Goal: Contribute content: Add original content to the website for others to see

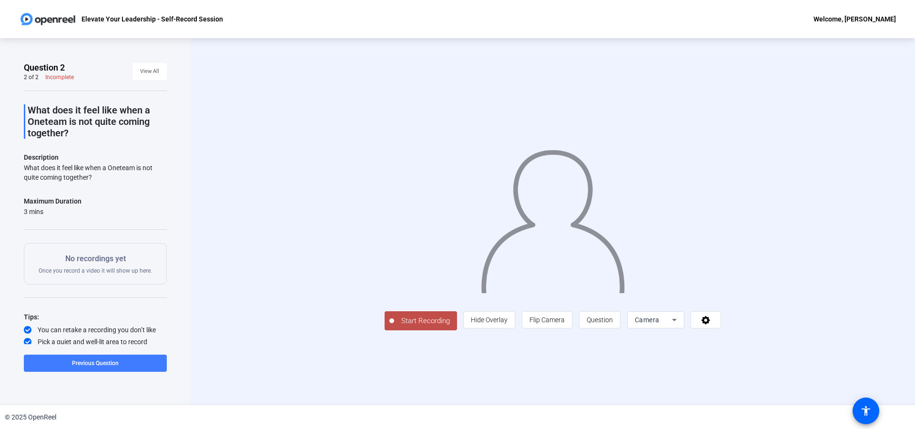
click at [103, 367] on span at bounding box center [95, 363] width 143 height 23
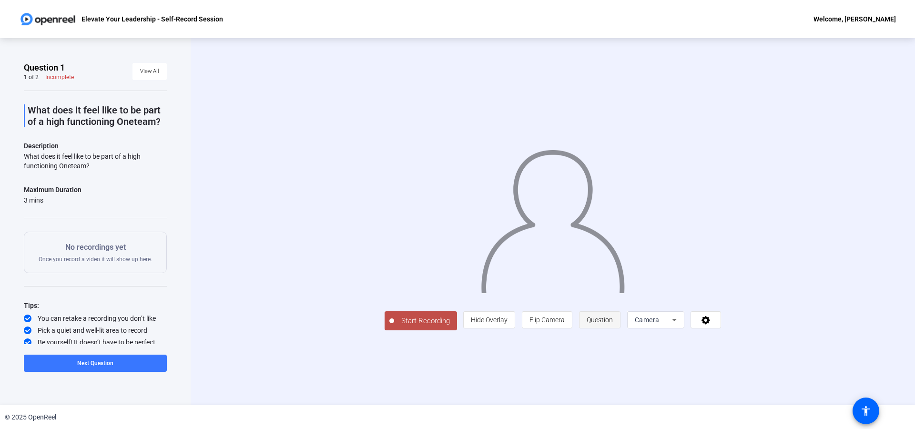
click at [613, 324] on span "Question" at bounding box center [599, 320] width 26 height 8
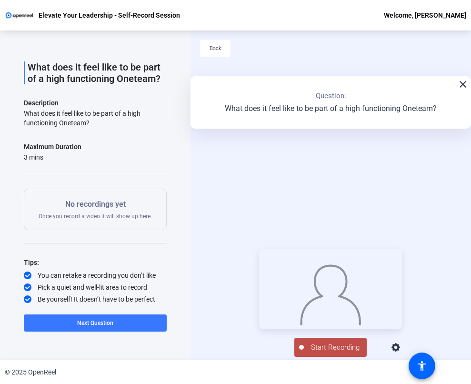
scroll to position [108, 0]
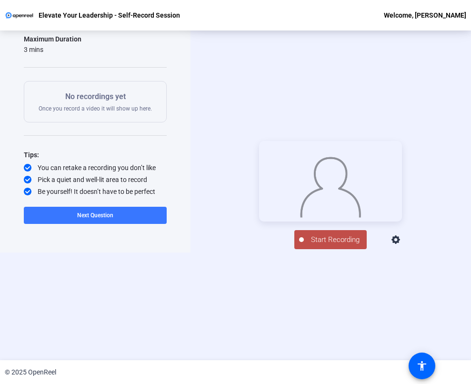
click at [400, 244] on icon at bounding box center [396, 239] width 9 height 9
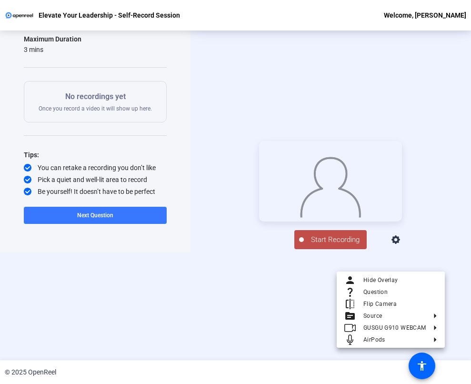
click at [252, 296] on div at bounding box center [235, 192] width 471 height 384
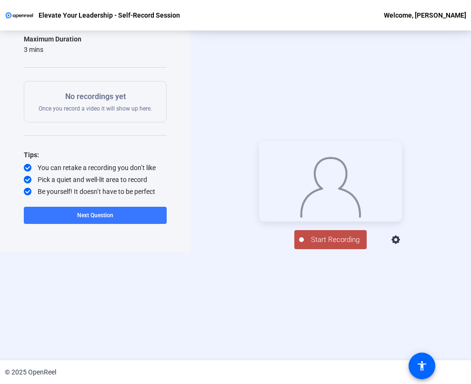
click at [328, 245] on span "Start Recording" at bounding box center [335, 239] width 63 height 11
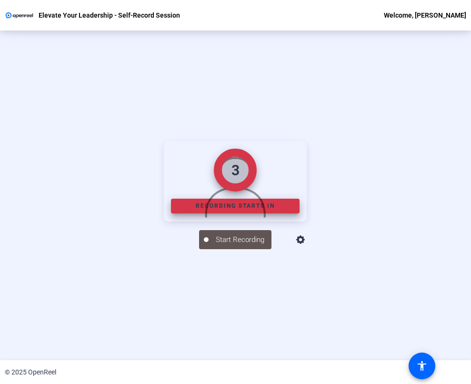
scroll to position [62, 0]
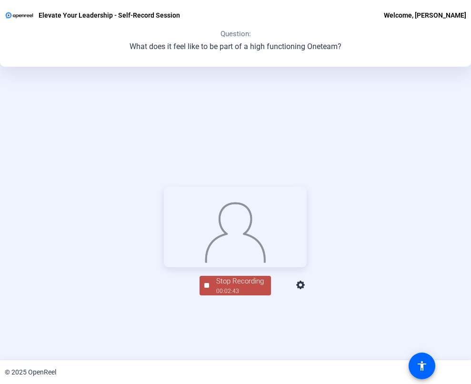
click at [231, 287] on div "Stop Recording" at bounding box center [240, 281] width 48 height 11
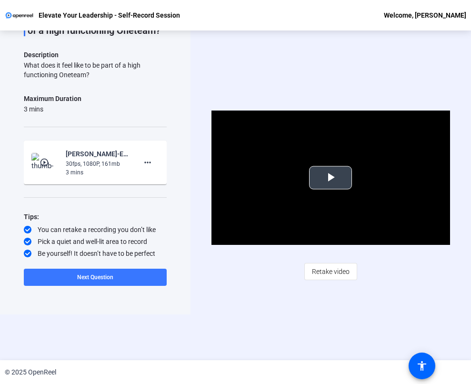
click at [331, 178] on span "Video Player" at bounding box center [331, 178] width 0 height 0
click at [330, 271] on span "Retake video" at bounding box center [331, 272] width 38 height 18
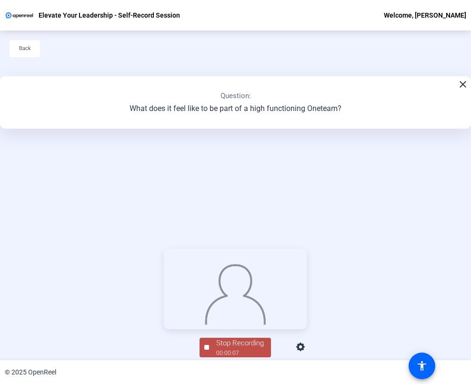
scroll to position [108, 0]
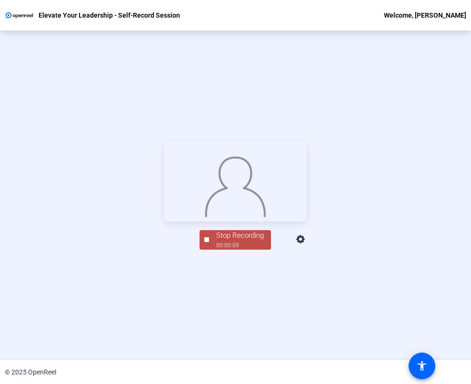
click at [218, 250] on div "00:00:09" at bounding box center [240, 245] width 48 height 9
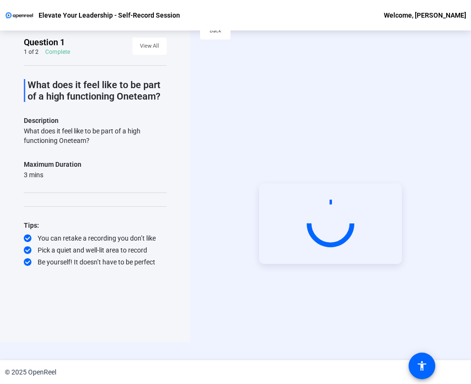
scroll to position [46, 0]
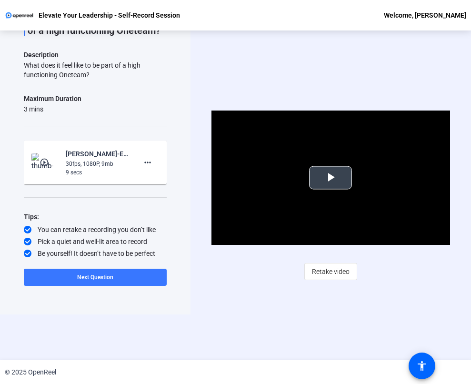
click at [331, 178] on span "Video Player" at bounding box center [331, 178] width 0 height 0
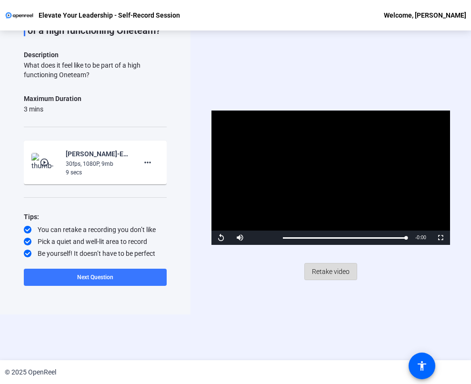
click at [335, 272] on span "Retake video" at bounding box center [331, 272] width 38 height 18
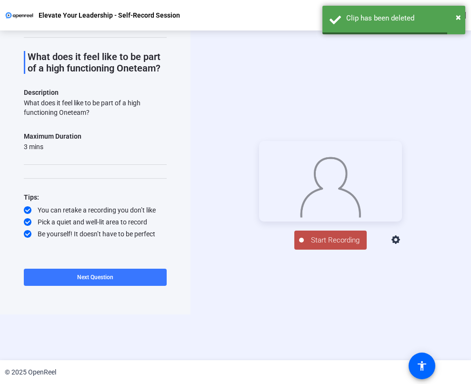
scroll to position [107, 0]
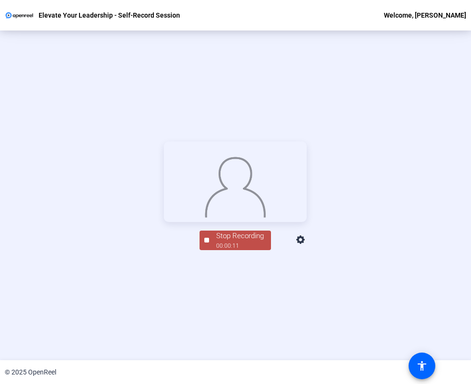
click at [249, 242] on div "Stop Recording" at bounding box center [240, 236] width 48 height 11
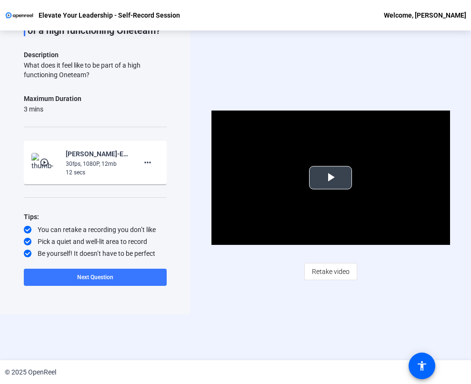
click at [331, 178] on span "Video Player" at bounding box center [331, 178] width 0 height 0
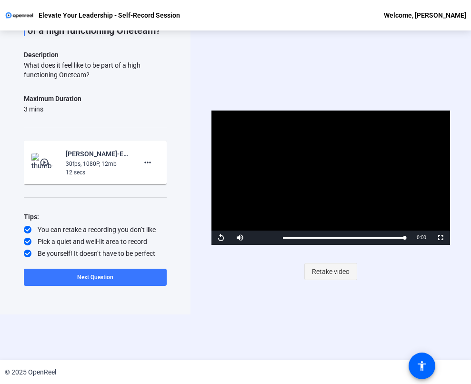
click at [332, 270] on span "Retake video" at bounding box center [331, 272] width 38 height 18
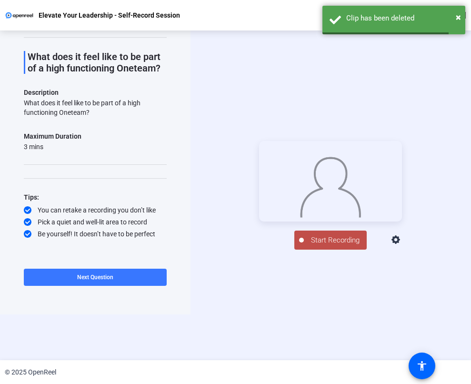
scroll to position [107, 0]
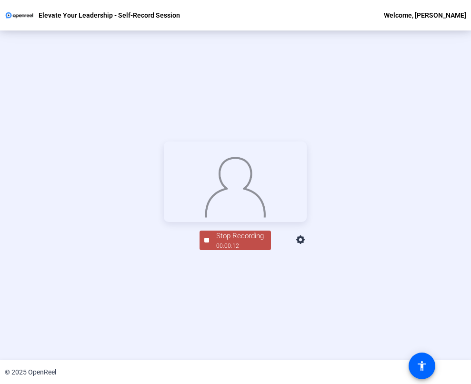
click at [239, 242] on div "Stop Recording" at bounding box center [240, 236] width 48 height 11
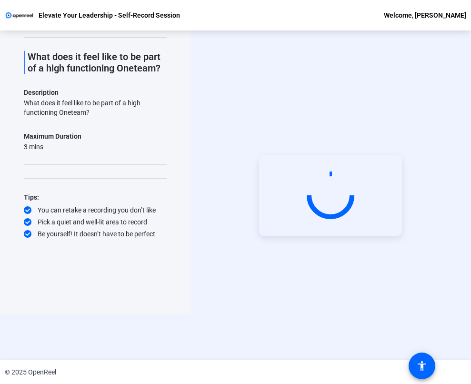
scroll to position [46, 0]
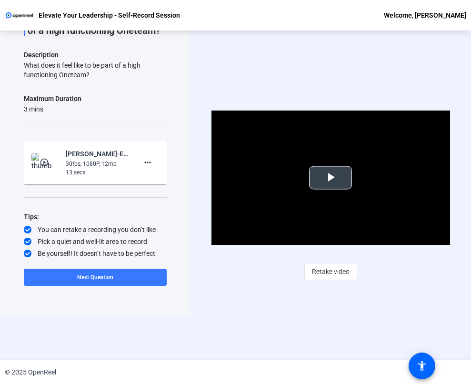
click at [331, 178] on span "Video Player" at bounding box center [331, 178] width 0 height 0
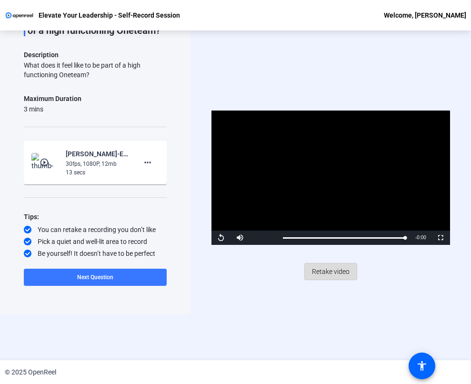
click at [336, 273] on span "Retake video" at bounding box center [331, 272] width 38 height 18
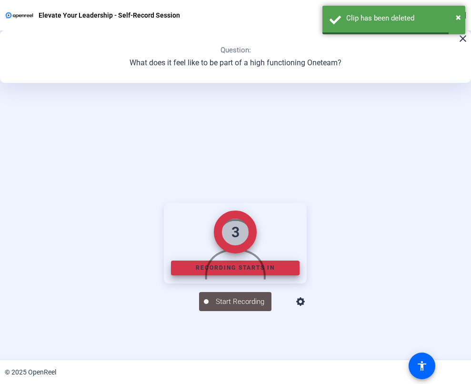
scroll to position [107, 0]
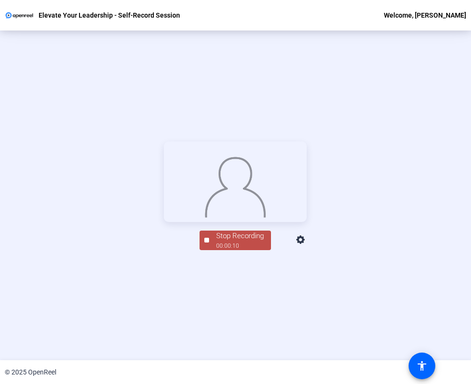
click at [235, 242] on div "Stop Recording" at bounding box center [240, 236] width 48 height 11
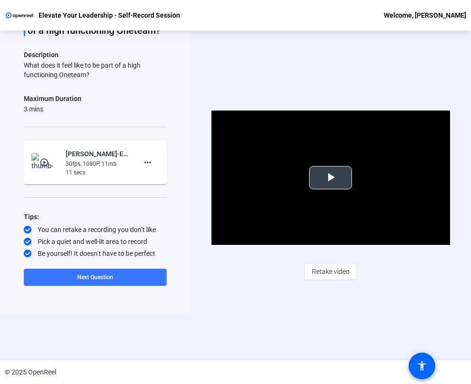
click at [331, 178] on span "Video Player" at bounding box center [331, 178] width 0 height 0
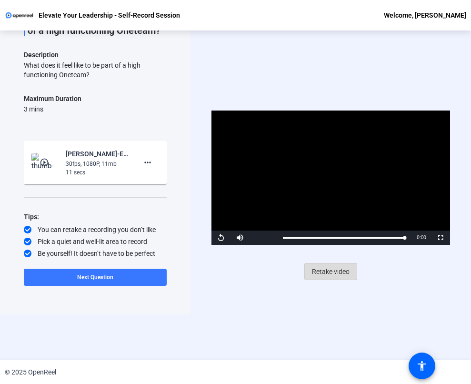
click at [330, 270] on span "Retake video" at bounding box center [331, 272] width 38 height 18
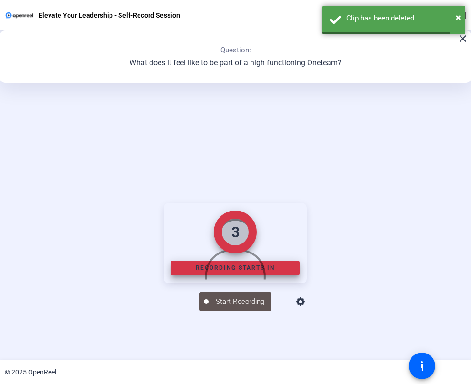
scroll to position [107, 0]
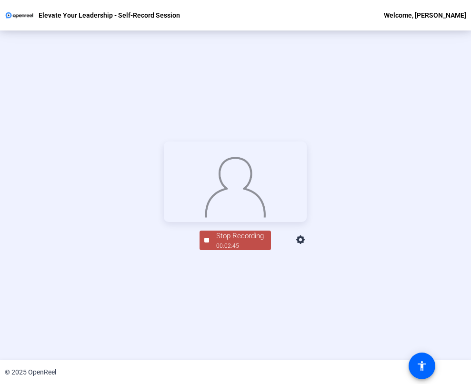
click at [245, 250] on div "00:02:45" at bounding box center [240, 246] width 48 height 9
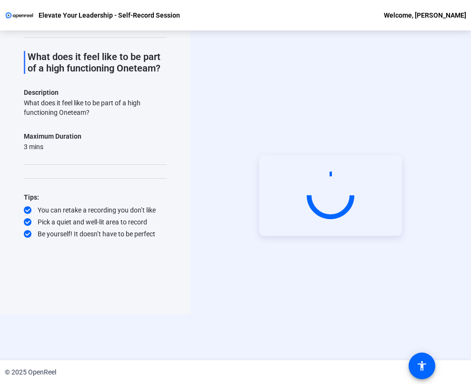
scroll to position [46, 0]
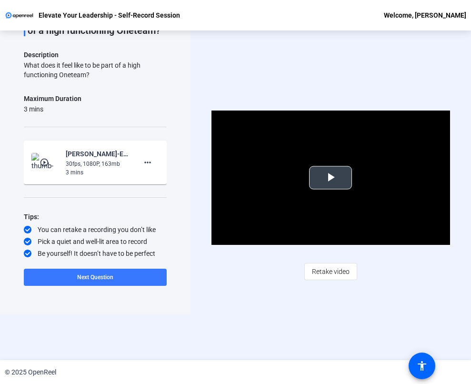
click at [331, 178] on span "Video Player" at bounding box center [331, 178] width 0 height 0
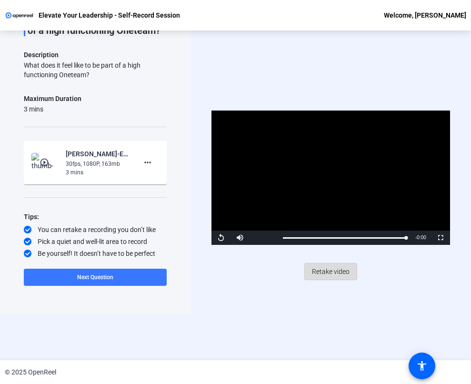
click at [329, 271] on span "Retake video" at bounding box center [331, 272] width 38 height 18
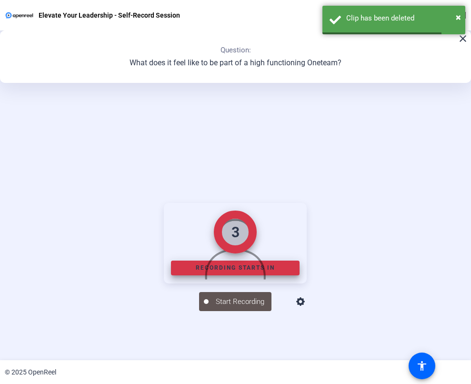
scroll to position [107, 0]
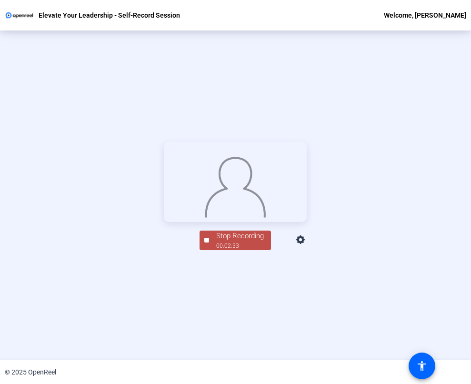
click at [225, 250] on div "00:02:33" at bounding box center [240, 246] width 48 height 9
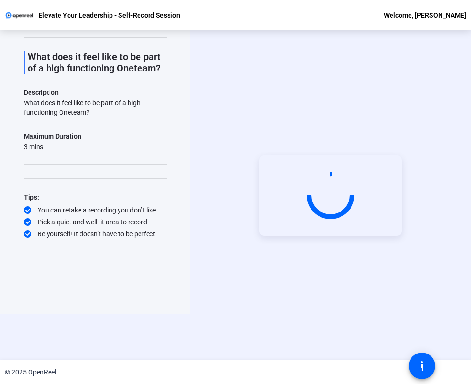
scroll to position [46, 0]
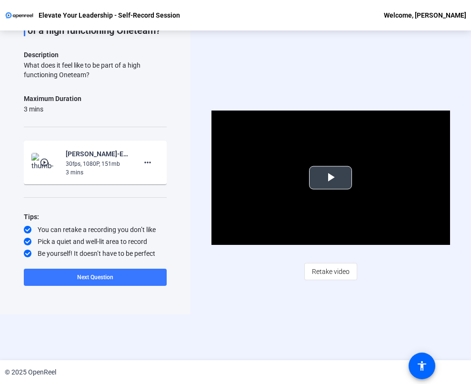
click at [331, 178] on span "Video Player" at bounding box center [331, 178] width 0 height 0
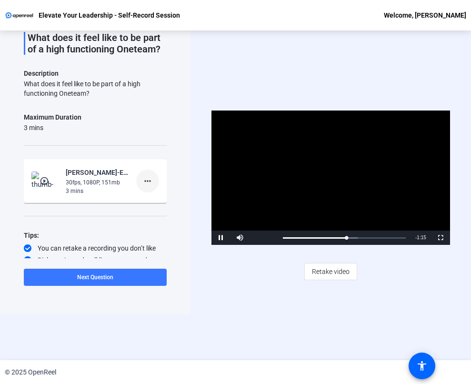
scroll to position [49, 0]
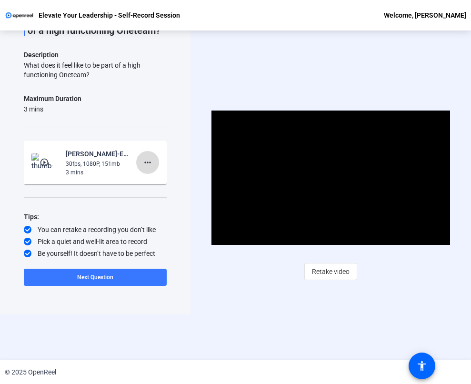
click at [143, 164] on mat-icon "more_horiz" at bounding box center [147, 162] width 11 height 11
click at [145, 136] on div at bounding box center [235, 192] width 471 height 384
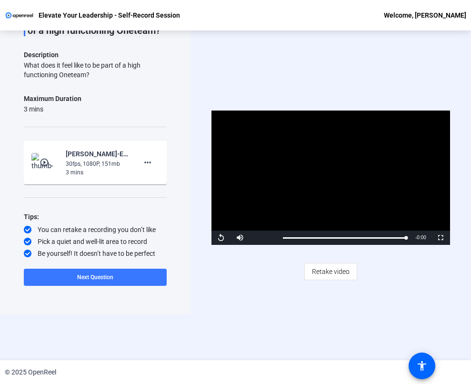
click at [243, 334] on div "Video Player is loading. Play Video Replay Mute Current Time 2:34 / Duration 2:…" at bounding box center [331, 195] width 281 height 330
click at [329, 269] on span "Retake video" at bounding box center [331, 272] width 38 height 18
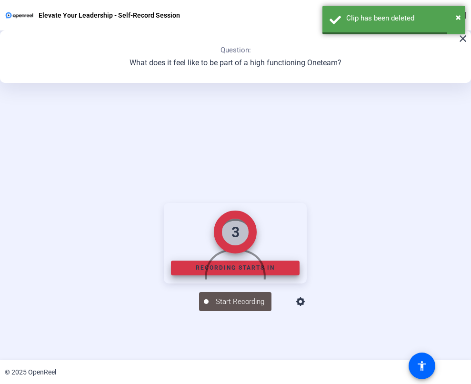
scroll to position [107, 0]
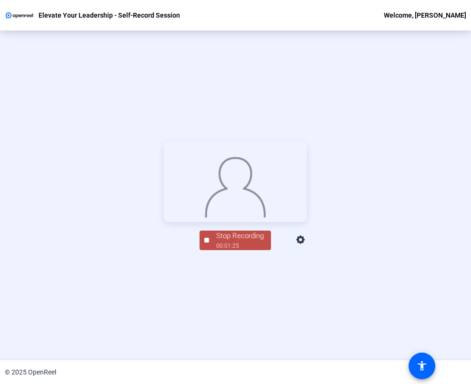
click at [227, 250] on div "00:01:25" at bounding box center [240, 246] width 48 height 9
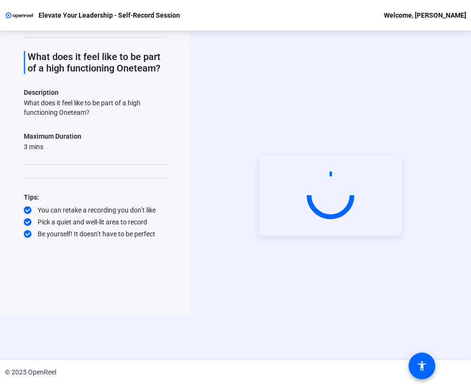
scroll to position [46, 0]
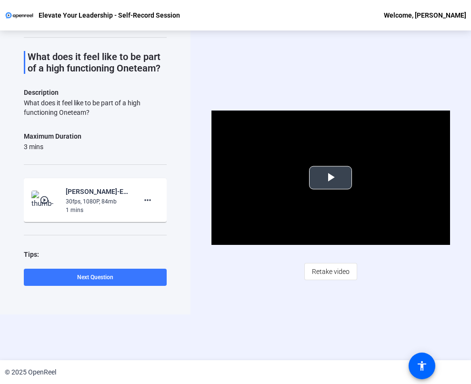
click at [331, 178] on span "Video Player" at bounding box center [331, 178] width 0 height 0
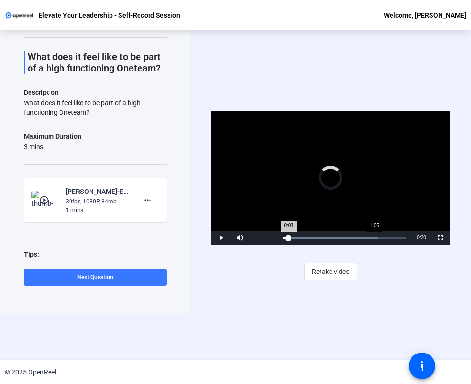
click at [374, 237] on div "Progress Bar" at bounding box center [330, 238] width 95 height 2
click at [327, 271] on span "Retake video" at bounding box center [331, 272] width 38 height 18
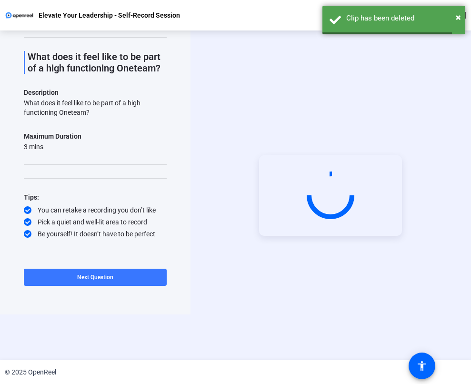
scroll to position [107, 0]
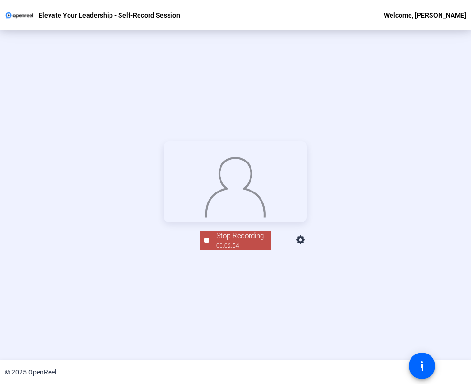
click at [239, 250] on div "00:02:54" at bounding box center [240, 246] width 48 height 9
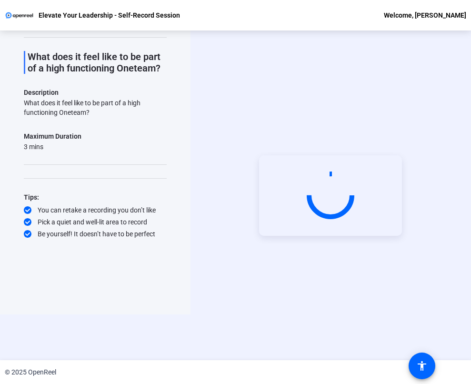
scroll to position [46, 0]
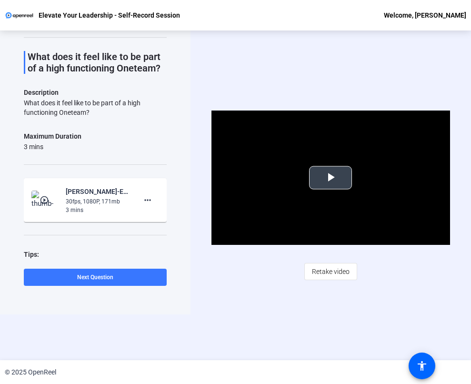
click at [331, 178] on span "Video Player" at bounding box center [331, 178] width 0 height 0
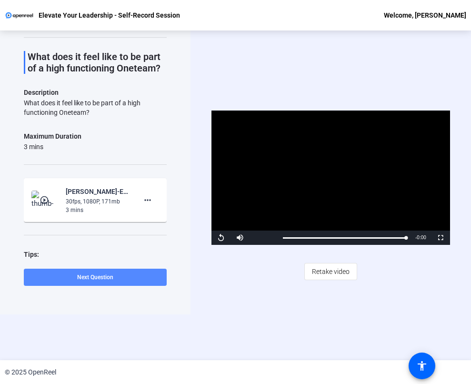
click at [121, 279] on span at bounding box center [95, 277] width 143 height 23
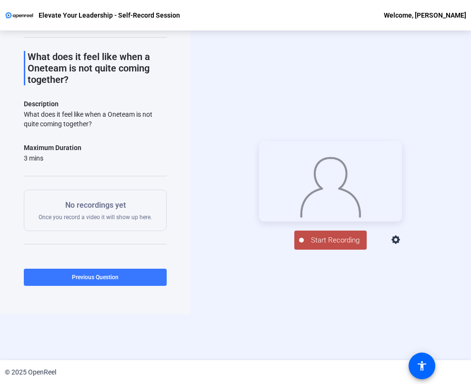
click at [324, 246] on span "Start Recording" at bounding box center [335, 240] width 63 height 11
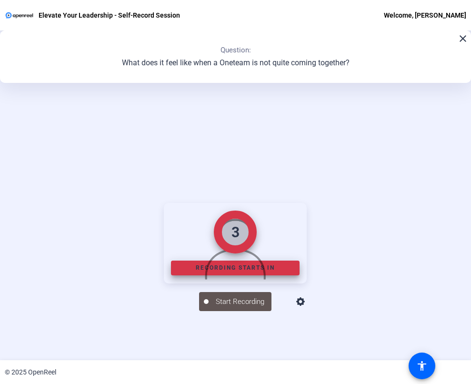
scroll to position [107, 0]
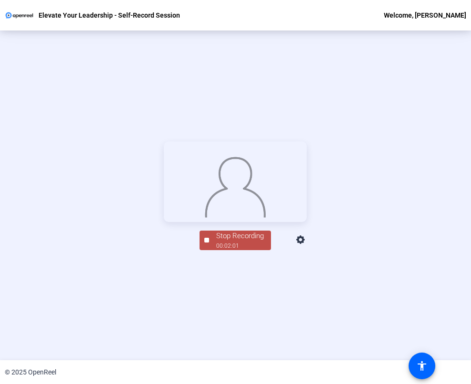
click at [234, 242] on div "Stop Recording" at bounding box center [240, 236] width 48 height 11
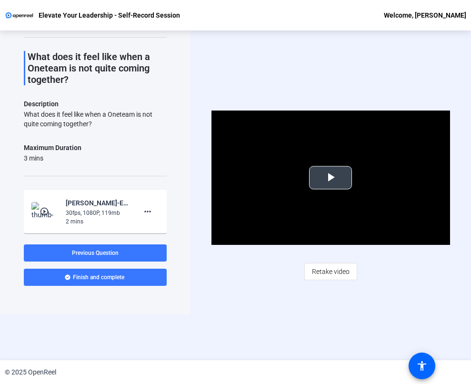
click at [331, 178] on span "Video Player" at bounding box center [331, 178] width 0 height 0
click at [333, 270] on span "Retake video" at bounding box center [331, 272] width 38 height 18
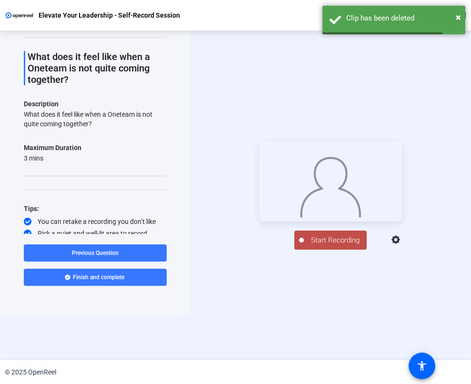
scroll to position [107, 0]
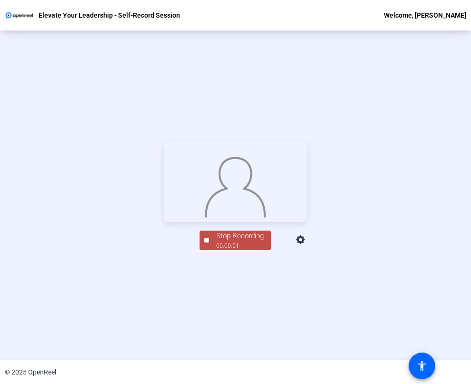
click at [237, 242] on div "Stop Recording" at bounding box center [240, 236] width 48 height 11
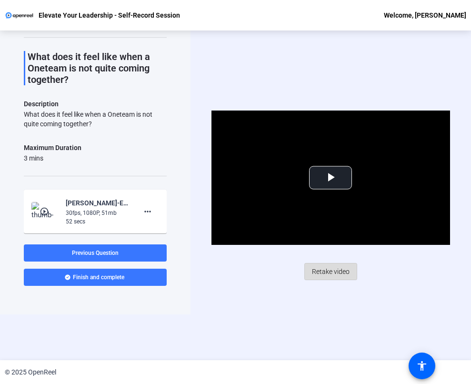
click at [329, 269] on span "Retake video" at bounding box center [331, 272] width 38 height 18
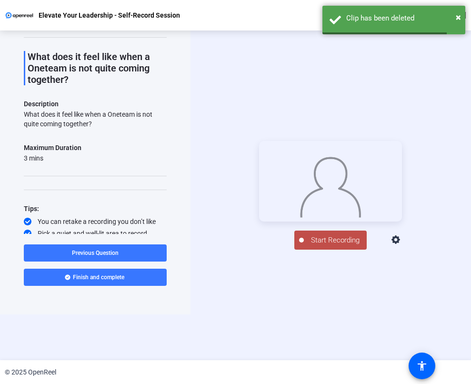
scroll to position [107, 0]
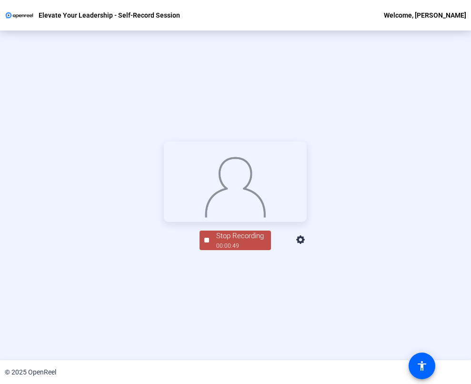
click at [223, 250] on div "00:00:49" at bounding box center [240, 246] width 48 height 9
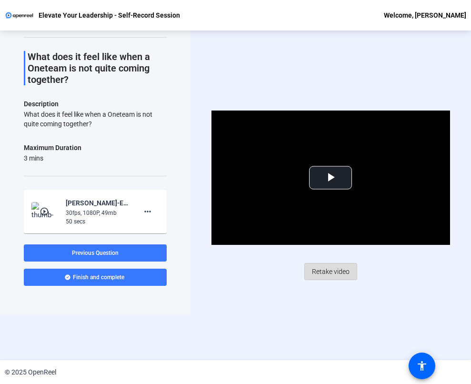
click at [338, 271] on span "Retake video" at bounding box center [331, 272] width 38 height 18
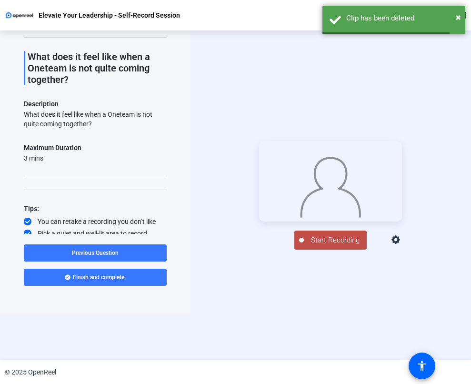
scroll to position [107, 0]
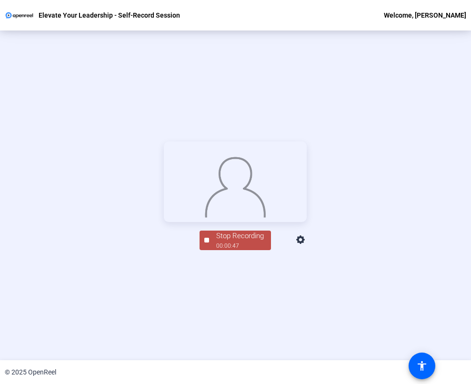
click at [237, 242] on div "Stop Recording" at bounding box center [240, 236] width 48 height 11
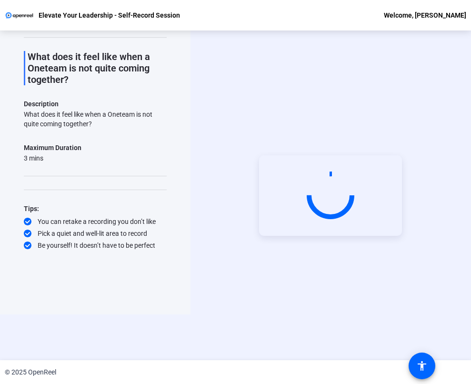
scroll to position [46, 0]
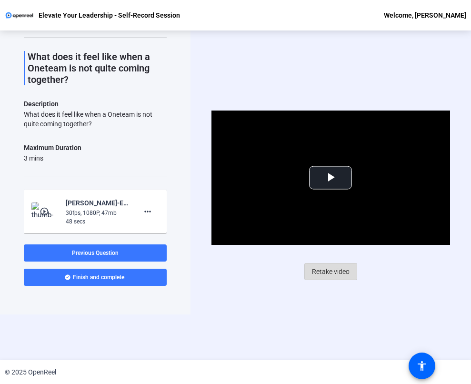
click at [332, 270] on span "Retake video" at bounding box center [331, 272] width 38 height 18
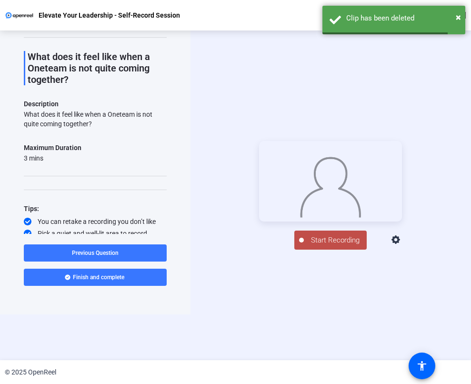
scroll to position [107, 0]
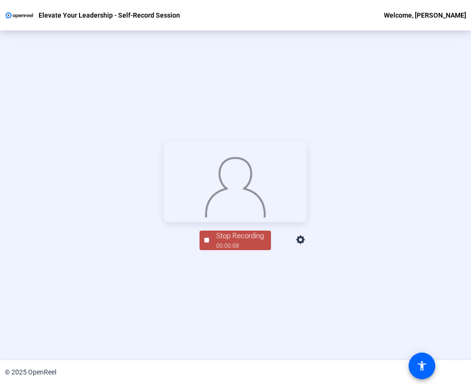
click at [228, 250] on div "00:00:08" at bounding box center [240, 246] width 48 height 9
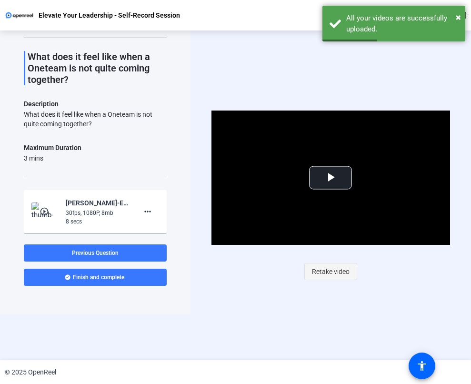
click at [330, 271] on span "Retake video" at bounding box center [331, 272] width 38 height 18
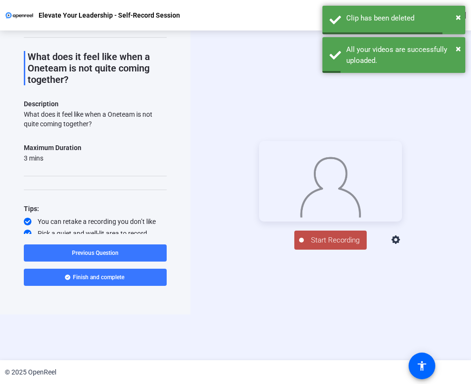
scroll to position [107, 0]
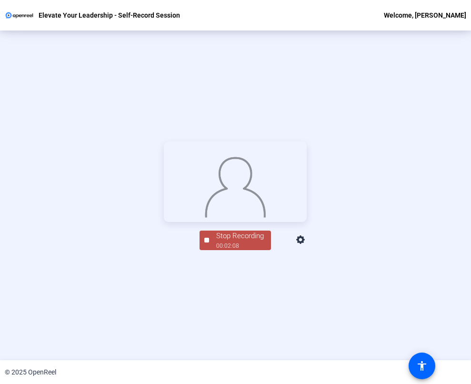
click at [227, 242] on div "Stop Recording" at bounding box center [240, 236] width 48 height 11
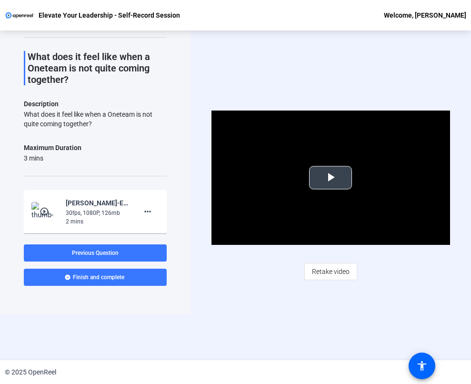
click at [331, 178] on span "Video Player" at bounding box center [331, 178] width 0 height 0
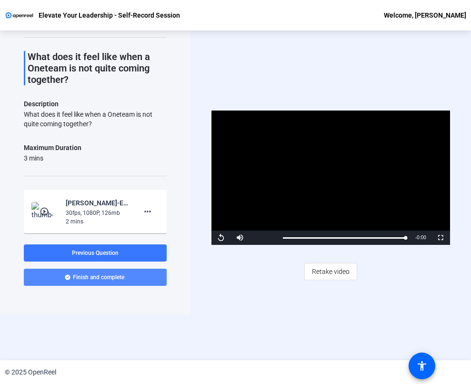
click at [125, 276] on span at bounding box center [95, 277] width 143 height 23
